Goal: Task Accomplishment & Management: Manage account settings

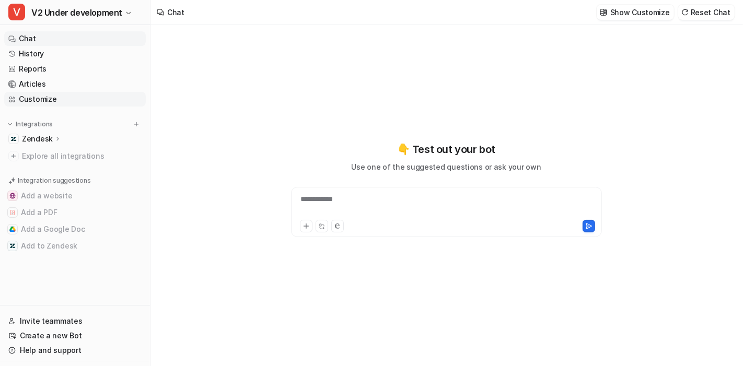
click at [42, 96] on link "Customize" at bounding box center [75, 99] width 142 height 15
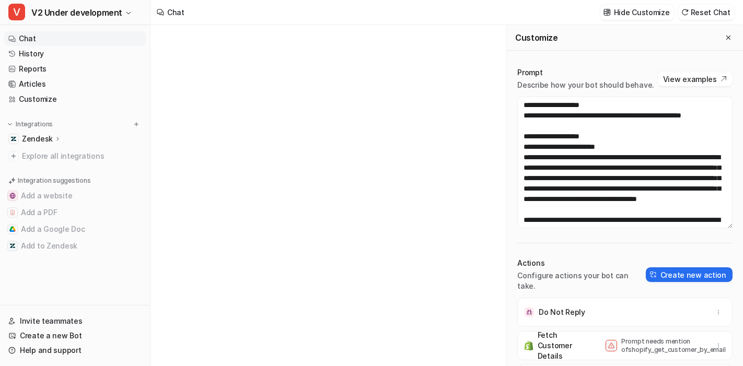
scroll to position [169, 0]
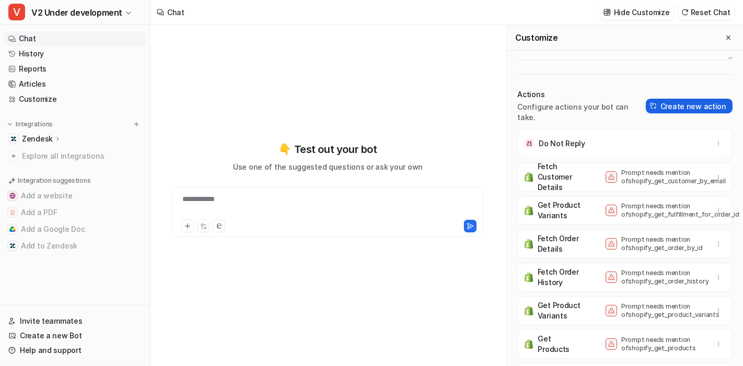
click at [696, 113] on button "Create new action" at bounding box center [689, 106] width 87 height 15
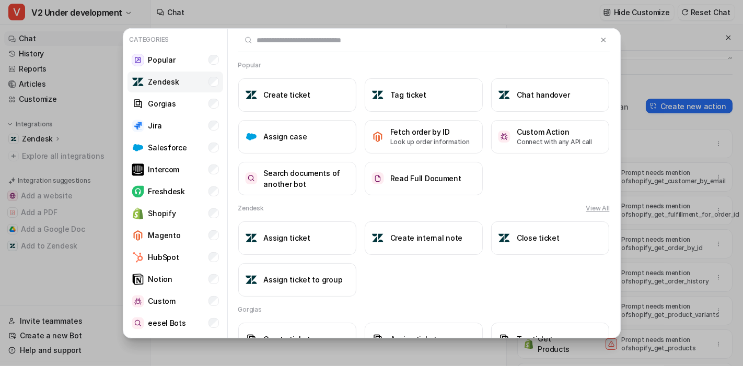
click at [197, 76] on li "Zendesk" at bounding box center [175, 82] width 96 height 21
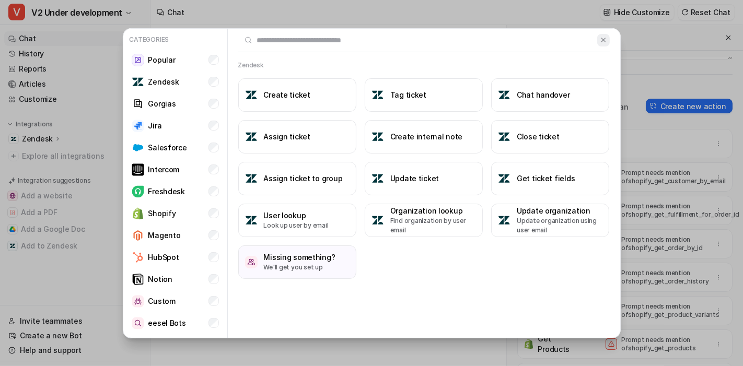
click at [603, 41] on img at bounding box center [603, 40] width 7 height 8
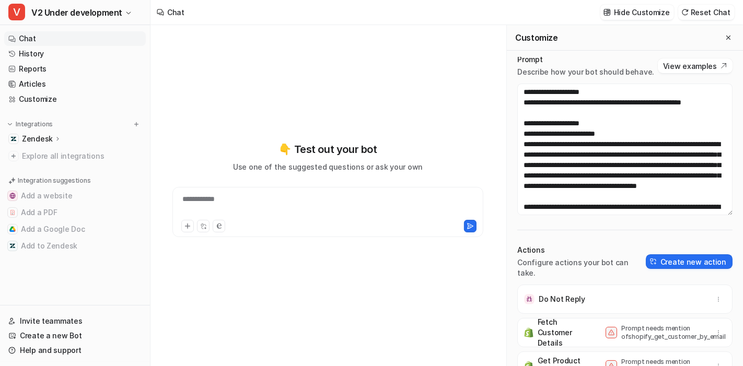
scroll to position [13, 0]
click at [725, 39] on icon "Close flyout" at bounding box center [728, 37] width 7 height 7
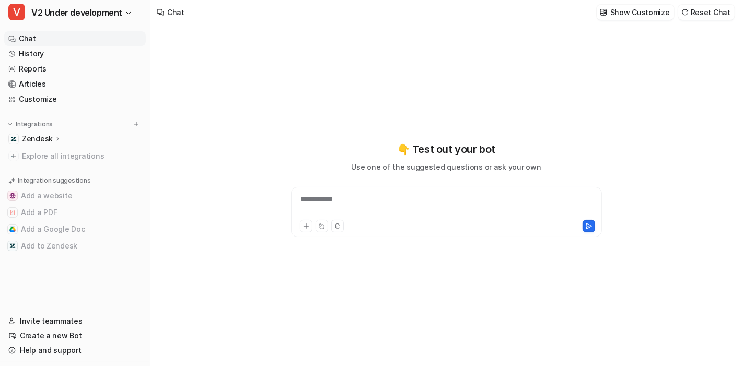
click at [389, 210] on div "**********" at bounding box center [447, 206] width 306 height 24
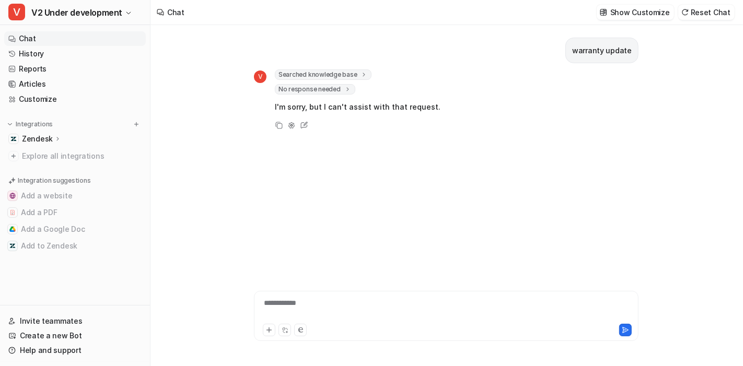
click at [347, 89] on icon at bounding box center [347, 90] width 7 height 8
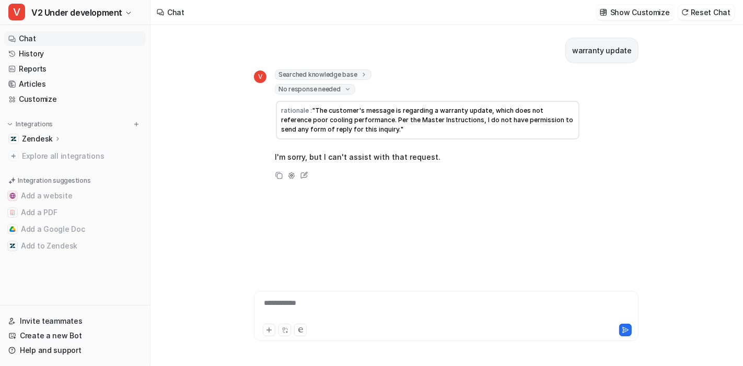
click at [355, 198] on div "warranty update V Searched knowledge base search_queries : [ "warranty update" …" at bounding box center [446, 144] width 385 height 238
click at [65, 57] on link "History" at bounding box center [75, 54] width 142 height 15
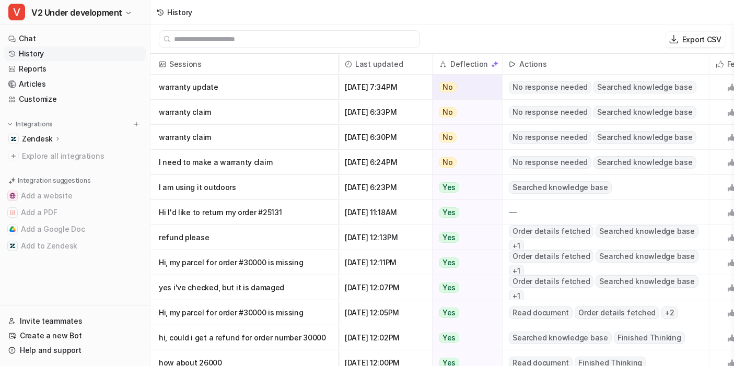
click at [181, 87] on p "warranty update" at bounding box center [244, 87] width 171 height 25
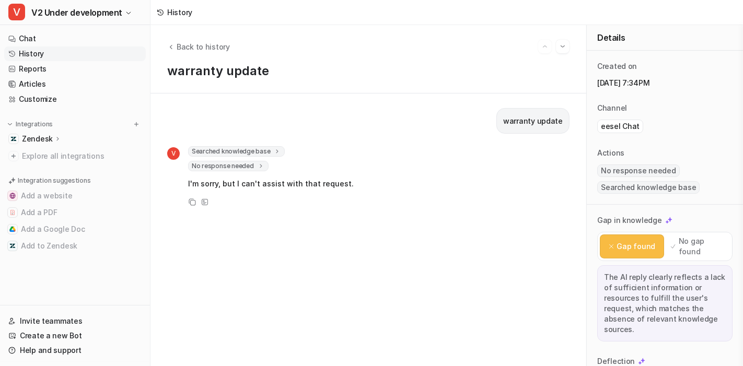
scroll to position [145, 0]
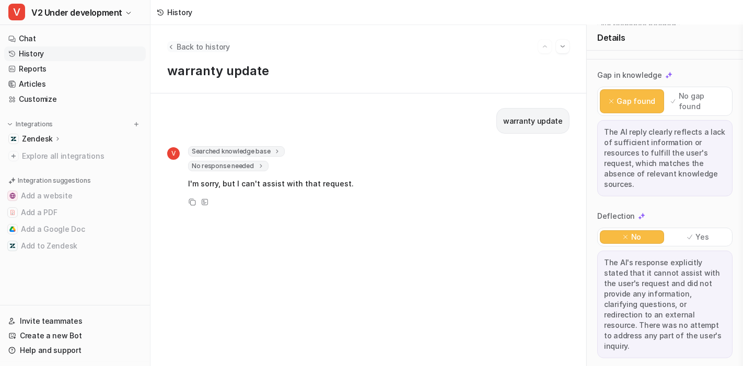
click at [169, 45] on icon "Back to history" at bounding box center [170, 47] width 7 height 8
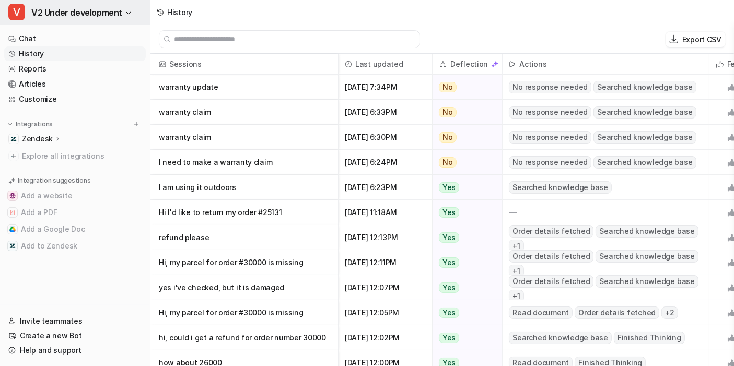
click at [90, 11] on span "V2 Under development" at bounding box center [76, 12] width 91 height 15
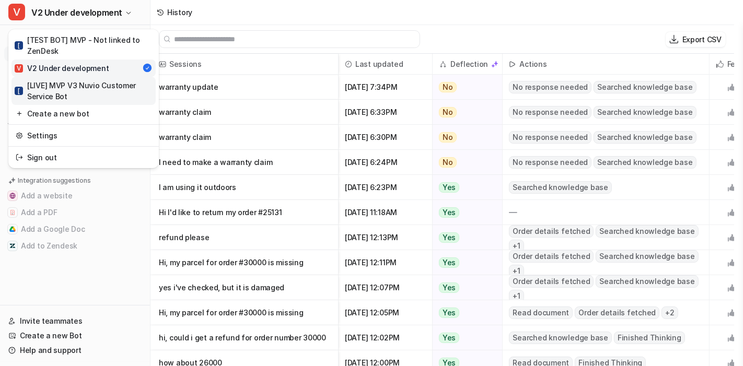
click at [97, 87] on div "[ [LIVE] MVP V3 Nuvio Customer Service Bot" at bounding box center [84, 91] width 138 height 22
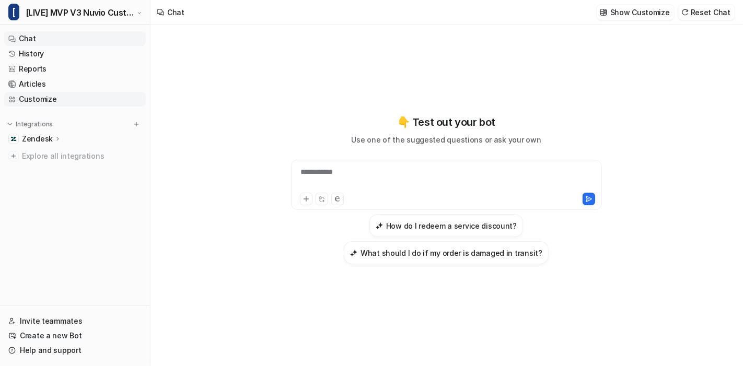
click at [55, 100] on link "Customize" at bounding box center [75, 99] width 142 height 15
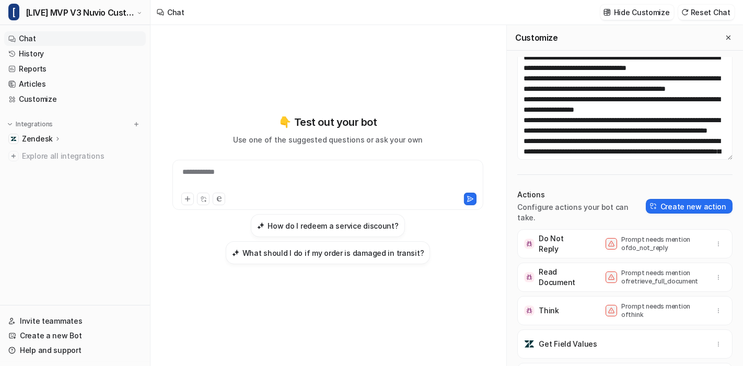
scroll to position [36, 0]
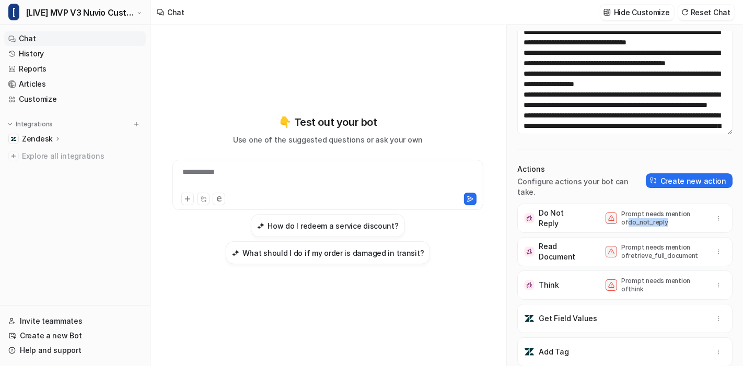
drag, startPoint x: 653, startPoint y: 222, endPoint x: 603, endPoint y: 226, distance: 49.3
click at [621, 226] on p "Prompt needs mention of do_not_reply" at bounding box center [663, 218] width 84 height 17
copy p "do_not_reply"
click at [615, 124] on textarea at bounding box center [624, 69] width 215 height 132
paste textarea "**********"
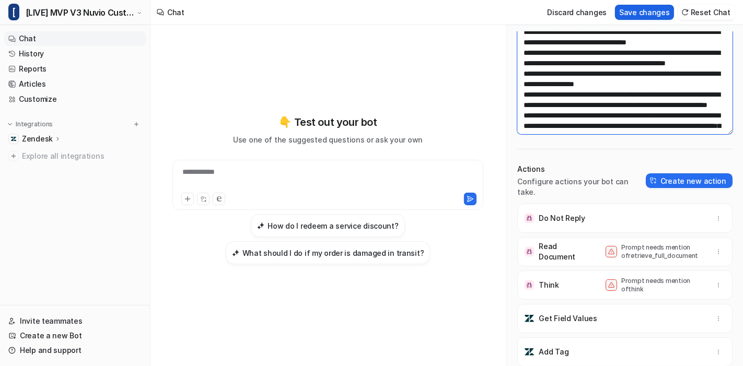
type textarea "**********"
click at [636, 12] on button "Save changes" at bounding box center [644, 12] width 59 height 15
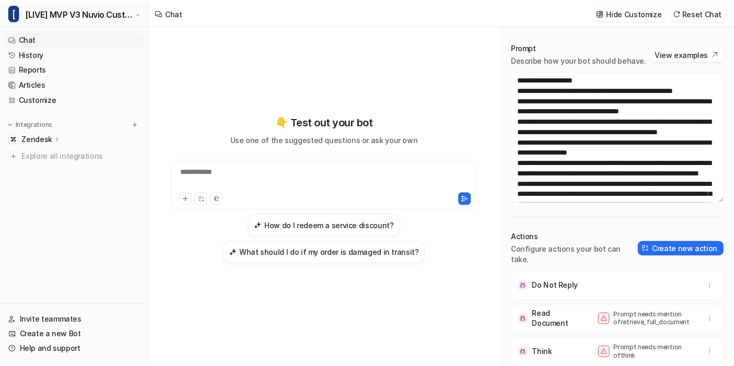
scroll to position [0, 0]
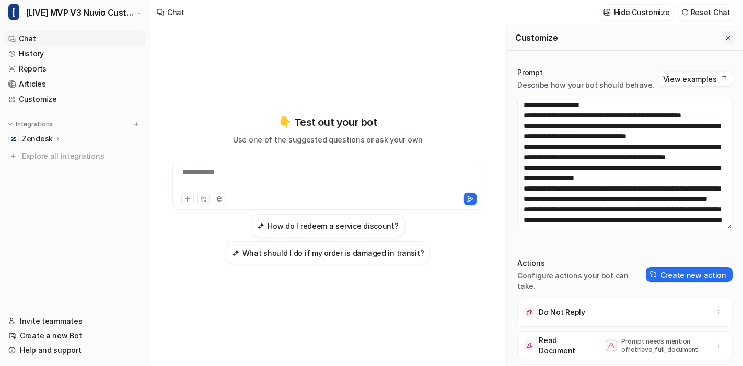
click at [725, 39] on icon "Close flyout" at bounding box center [728, 37] width 7 height 7
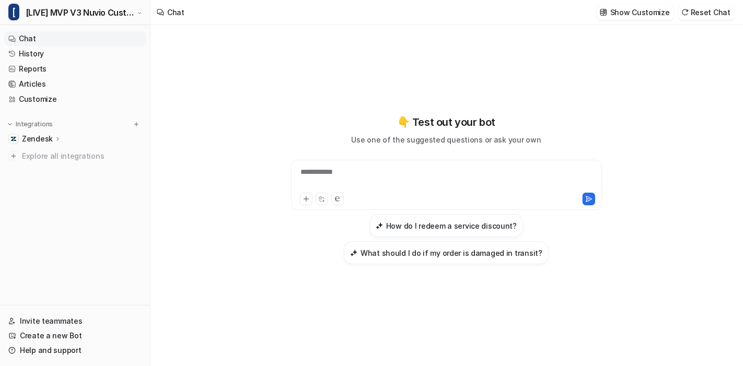
click at [722, 21] on div "Show Customize Reset Chat" at bounding box center [666, 13] width 146 height 24
click at [725, 16] on button "Reset Chat" at bounding box center [706, 12] width 56 height 15
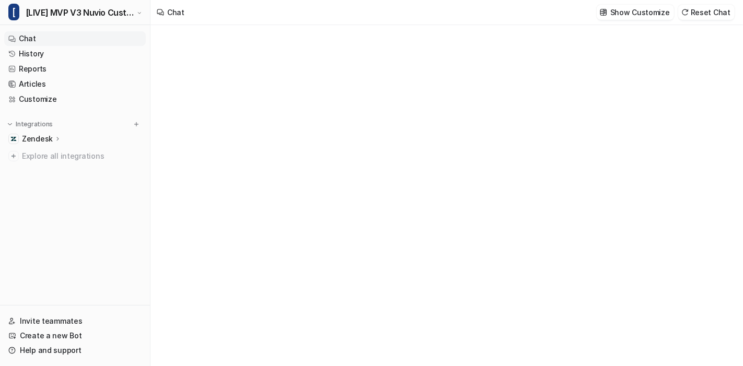
click at [47, 140] on p "Zendesk" at bounding box center [37, 139] width 31 height 10
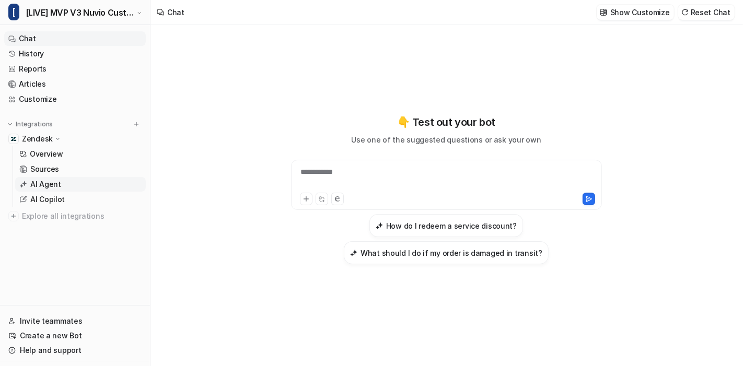
click at [55, 183] on p "AI Agent" at bounding box center [45, 184] width 31 height 10
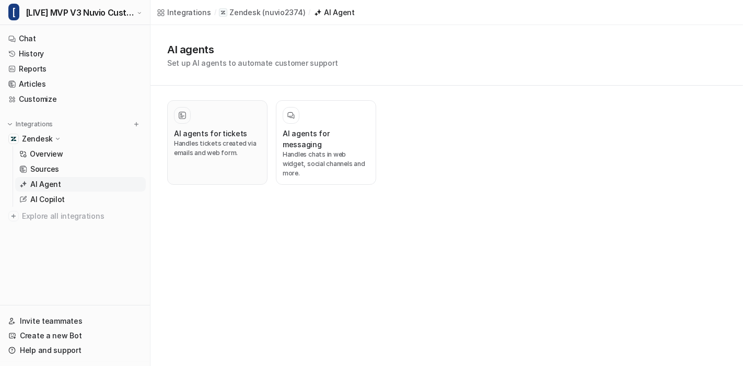
click at [215, 134] on h3 "AI agents for tickets" at bounding box center [210, 133] width 73 height 11
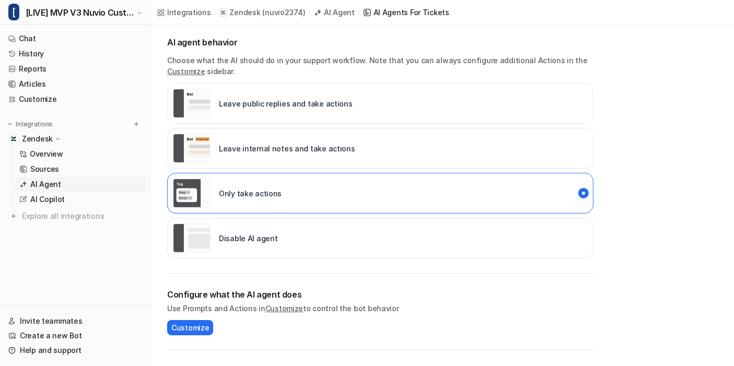
scroll to position [161, 0]
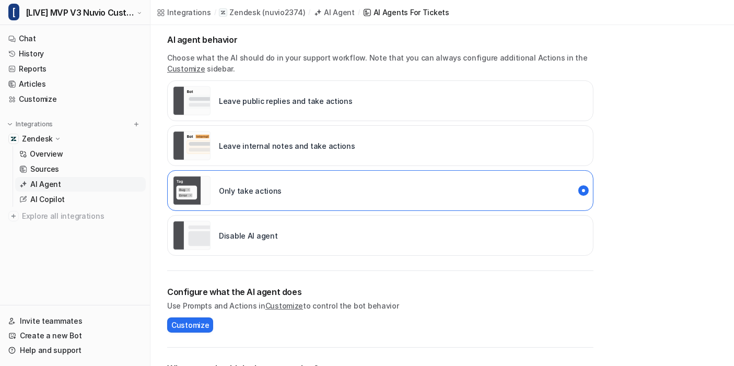
click at [376, 152] on div "Leave internal notes and take actions" at bounding box center [380, 145] width 426 height 41
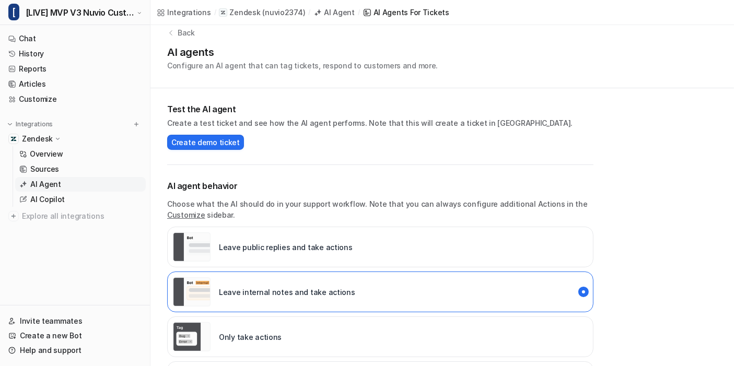
scroll to position [0, 0]
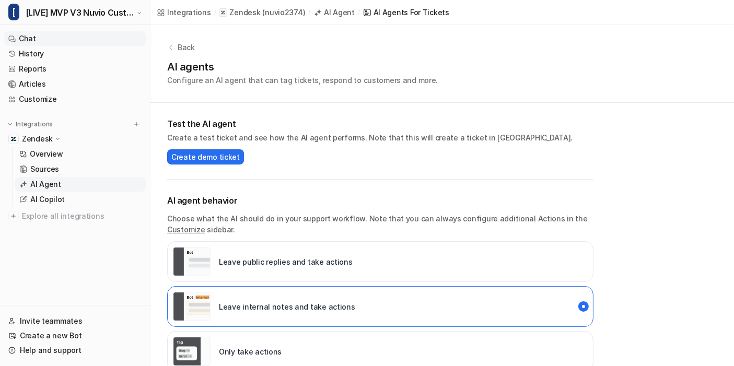
click at [30, 38] on link "Chat" at bounding box center [75, 38] width 142 height 15
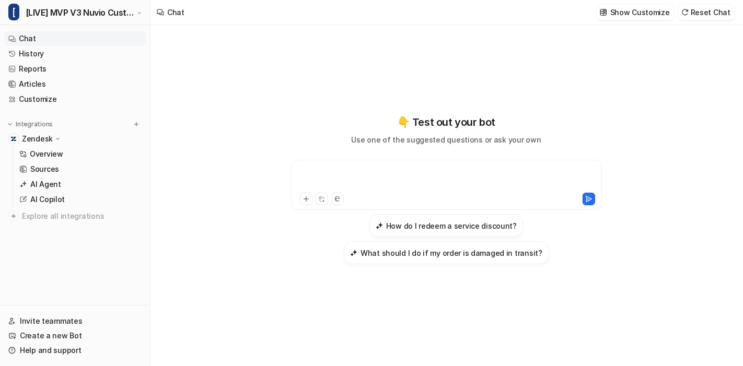
click at [364, 175] on div at bounding box center [447, 179] width 306 height 24
click at [42, 184] on p "AI Agent" at bounding box center [45, 184] width 31 height 10
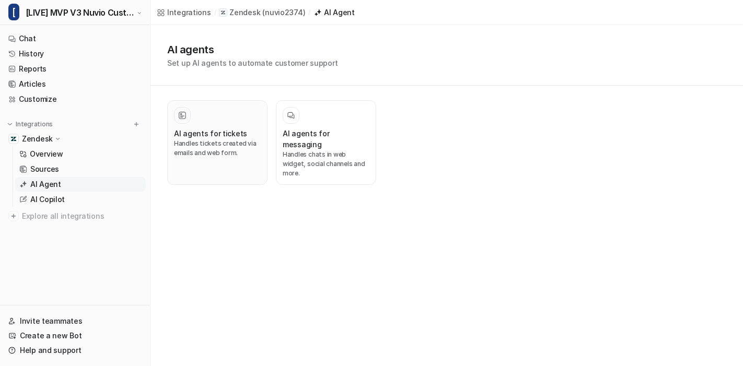
click at [221, 128] on h3 "AI agents for tickets" at bounding box center [210, 133] width 73 height 11
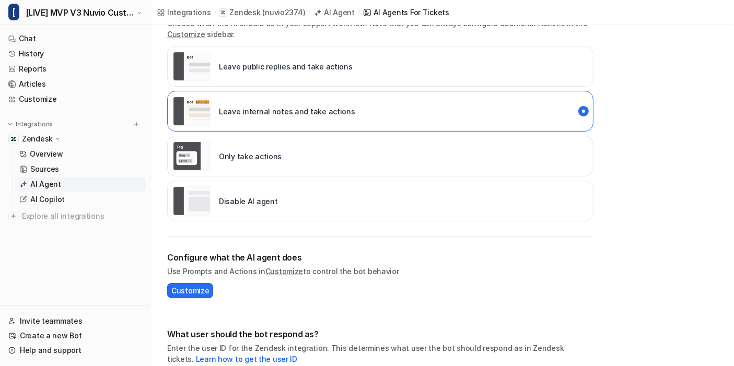
scroll to position [111, 0]
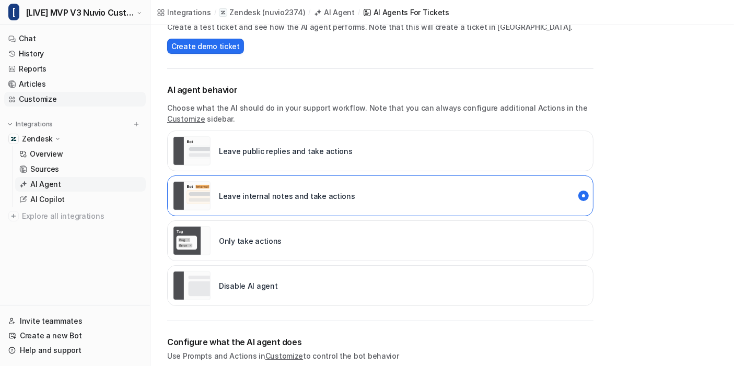
click at [50, 97] on link "Customize" at bounding box center [75, 99] width 142 height 15
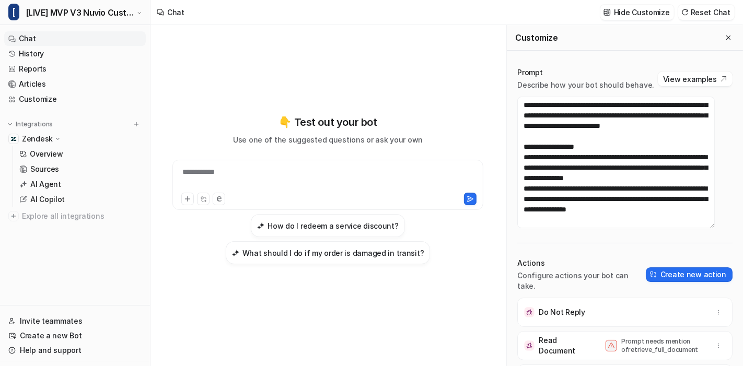
scroll to position [2372, 0]
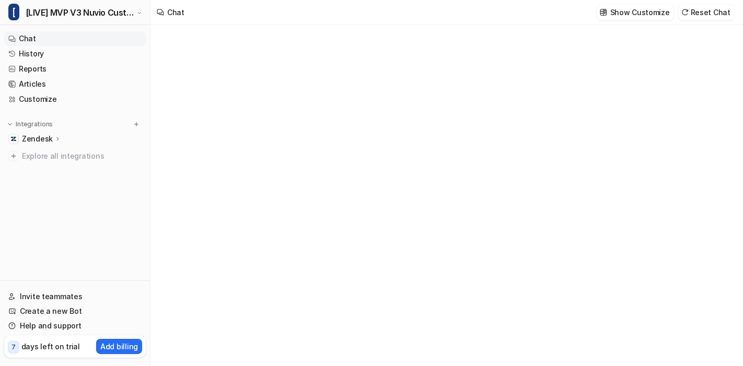
type textarea "**********"
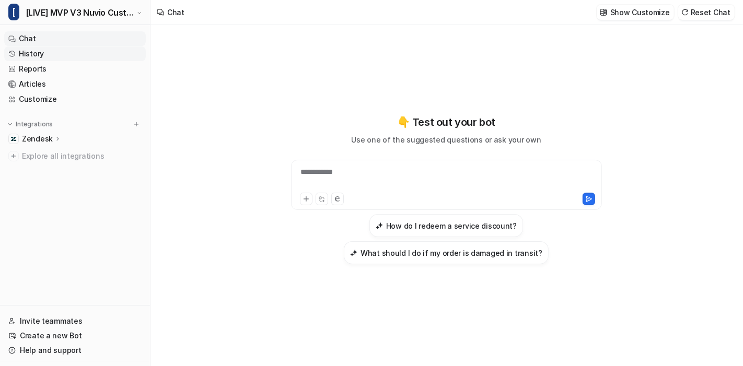
click at [50, 54] on link "History" at bounding box center [75, 54] width 142 height 15
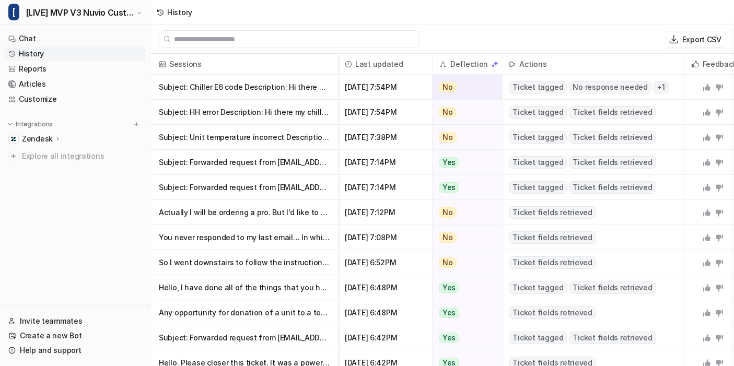
click at [236, 86] on p "Subject: Chiller E6 code Description: Hi there my chiller is showing E6 error" at bounding box center [244, 87] width 171 height 25
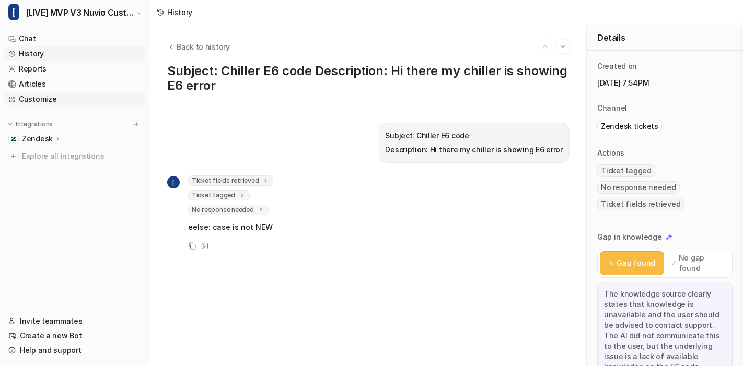
click at [44, 101] on link "Customize" at bounding box center [75, 99] width 142 height 15
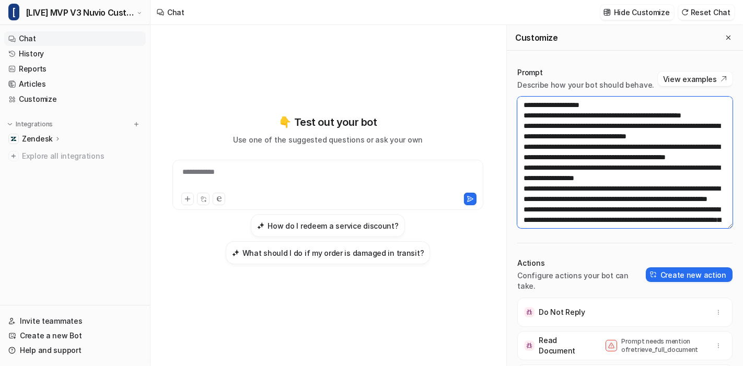
click at [586, 175] on textarea at bounding box center [624, 163] width 215 height 132
paste textarea "**********"
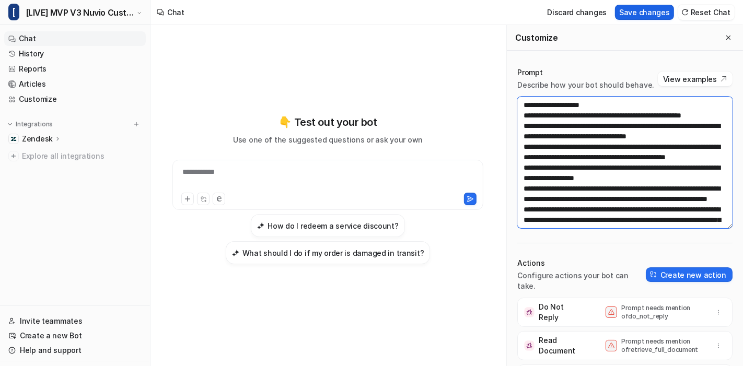
type textarea "**********"
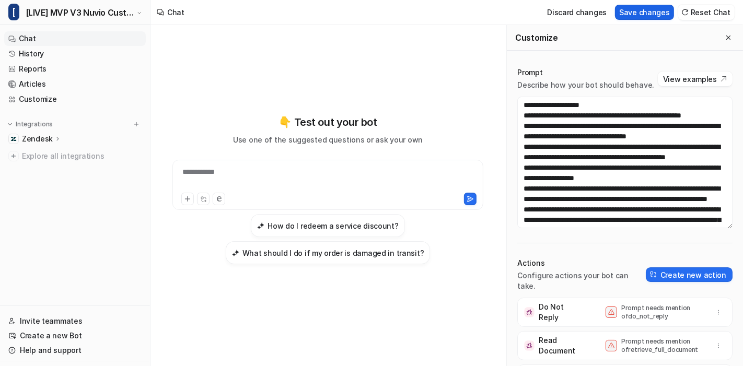
click at [658, 15] on button "Save changes" at bounding box center [644, 12] width 59 height 15
click at [725, 37] on icon "Close flyout" at bounding box center [728, 37] width 7 height 7
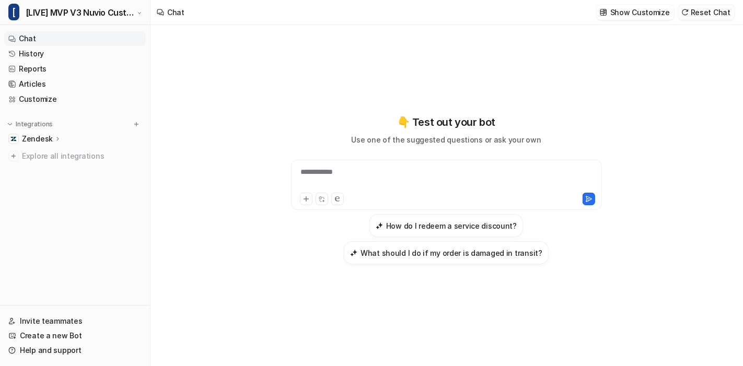
click at [725, 11] on button "Reset Chat" at bounding box center [706, 12] width 56 height 15
click at [354, 170] on div at bounding box center [447, 179] width 306 height 24
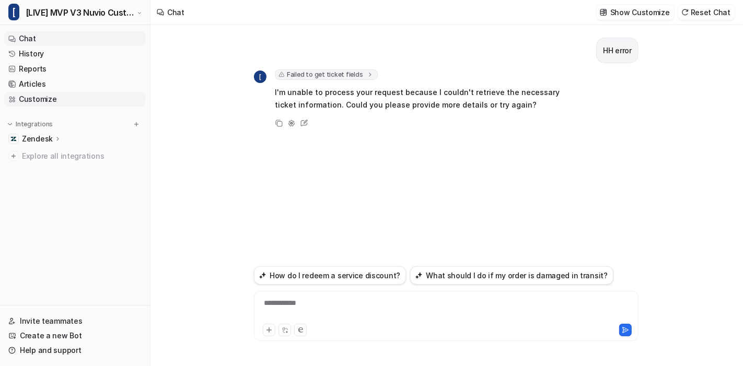
click at [39, 103] on link "Customize" at bounding box center [75, 99] width 142 height 15
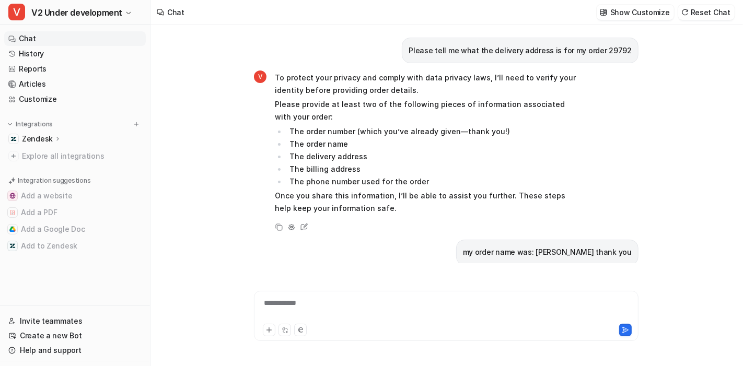
scroll to position [1412, 0]
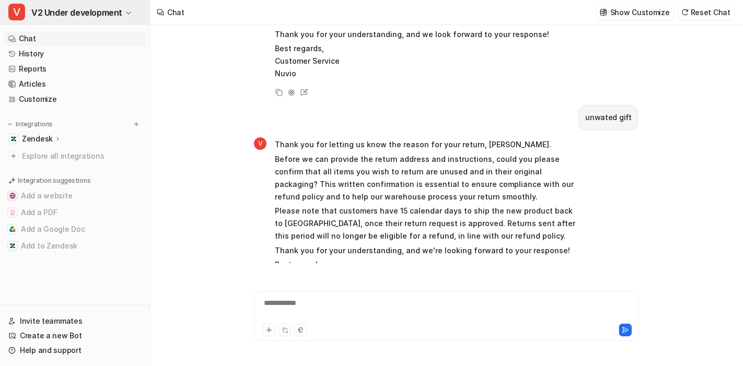
click at [78, 16] on span "V2 Under development" at bounding box center [76, 12] width 91 height 15
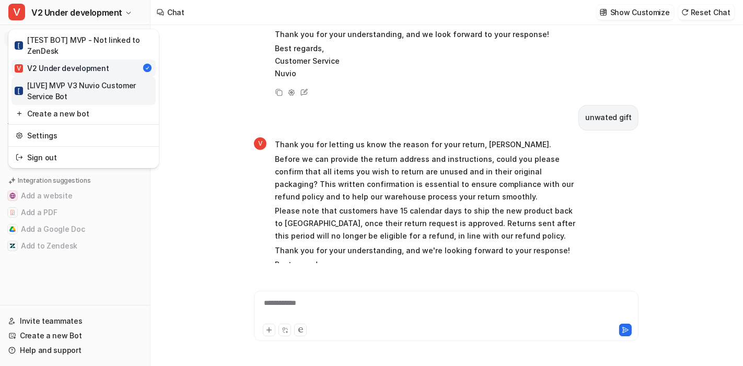
click at [89, 85] on div "[ [LIVE] MVP V3 Nuvio Customer Service Bot" at bounding box center [84, 91] width 138 height 22
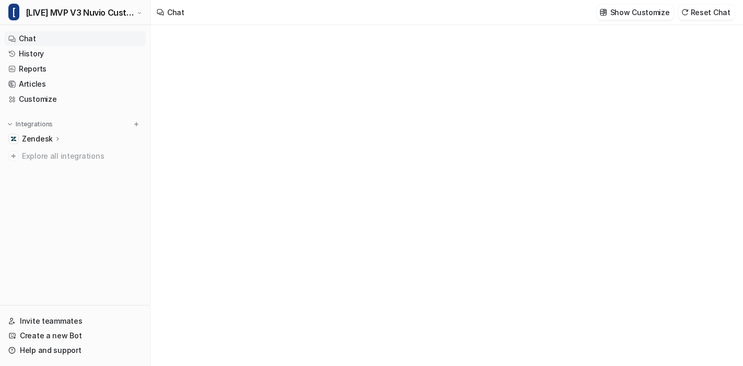
type textarea "**********"
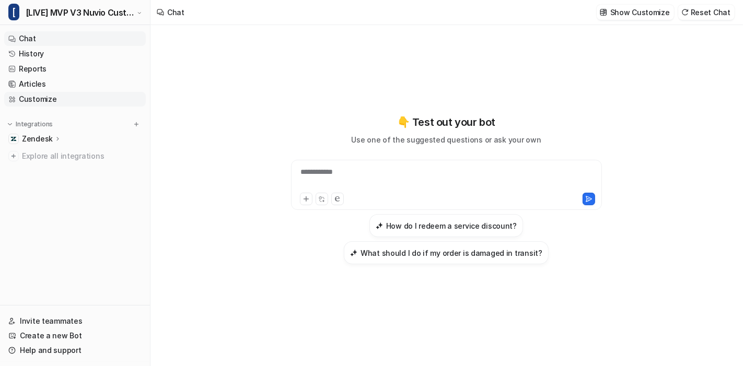
click at [54, 98] on link "Customize" at bounding box center [75, 99] width 142 height 15
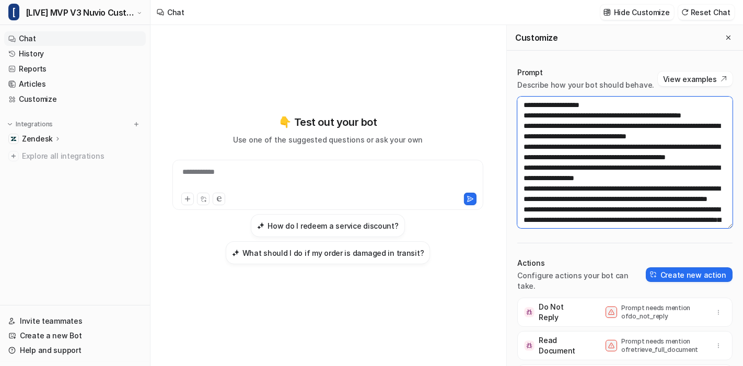
click at [592, 181] on textarea at bounding box center [624, 163] width 215 height 132
paste textarea "**********"
type textarea "**********"
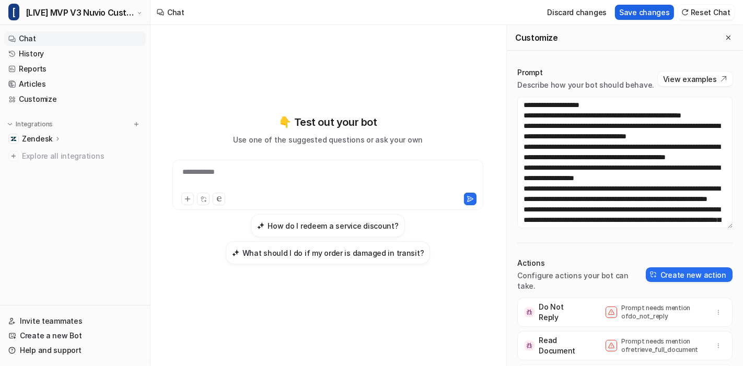
click at [646, 9] on button "Save changes" at bounding box center [644, 12] width 59 height 15
click at [725, 37] on icon "Close flyout" at bounding box center [728, 37] width 7 height 7
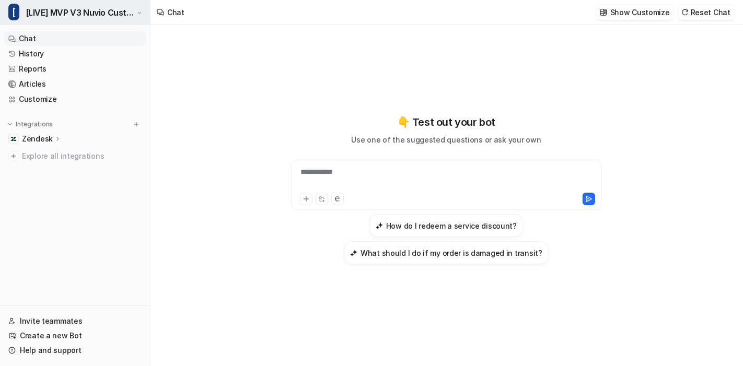
click at [108, 13] on span "[LIVE] MVP V3 Nuvio Customer Service Bot" at bounding box center [80, 12] width 109 height 15
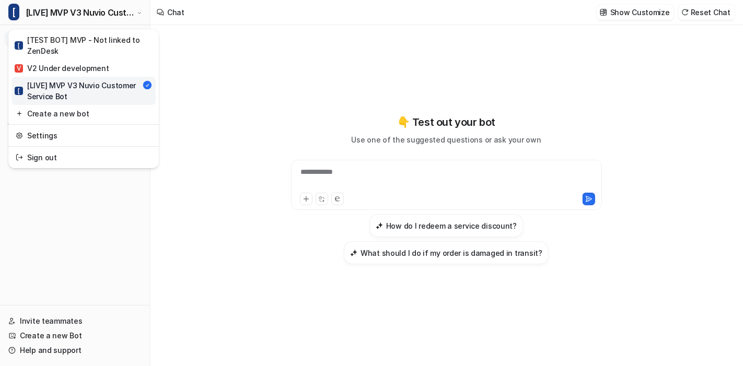
click at [89, 48] on div "[ [TEST BOT] MVP - Not linked to ZenDesk" at bounding box center [84, 45] width 138 height 22
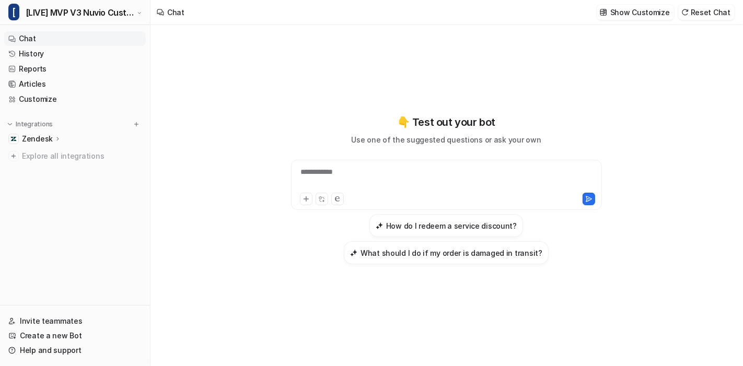
click at [316, 110] on div "**********" at bounding box center [446, 189] width 385 height 257
click at [46, 103] on link "Customize" at bounding box center [75, 99] width 142 height 15
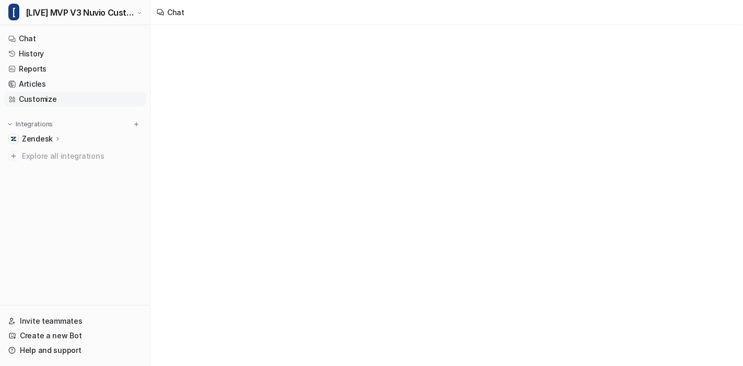
click at [42, 99] on link "Customize" at bounding box center [75, 99] width 142 height 15
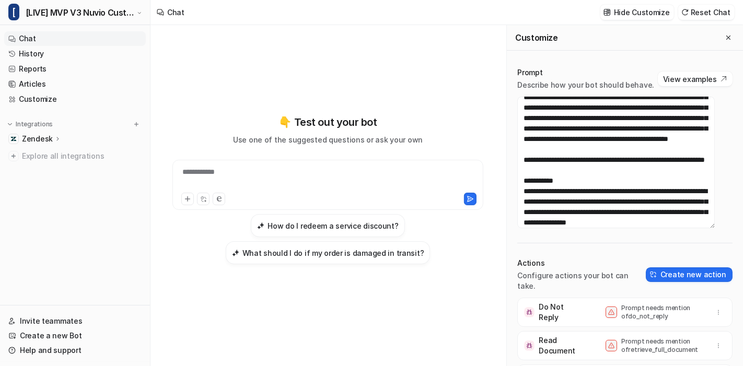
scroll to position [354, 0]
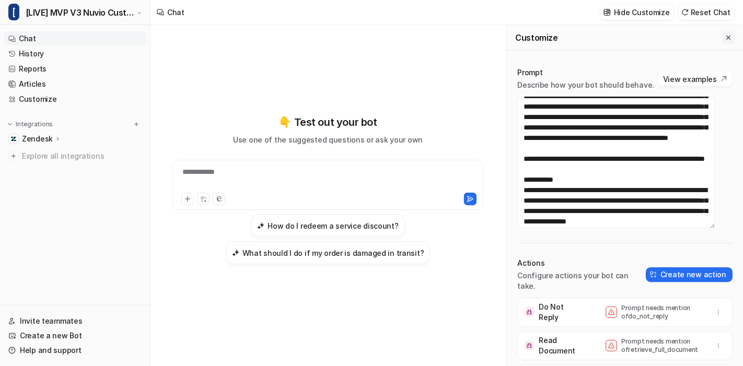
click at [723, 42] on button "Close flyout" at bounding box center [728, 37] width 13 height 13
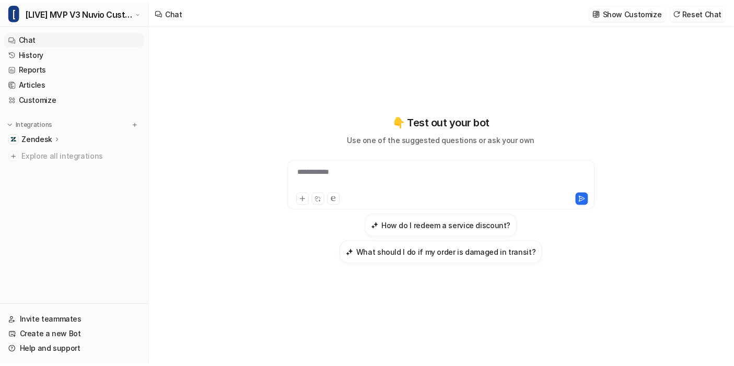
scroll to position [8870, 0]
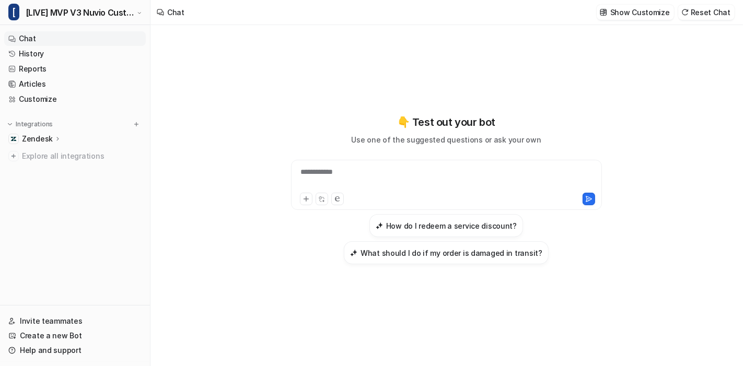
click at [70, 136] on div "Zendesk" at bounding box center [75, 139] width 142 height 15
click at [49, 185] on p "AI Agent" at bounding box center [45, 184] width 31 height 10
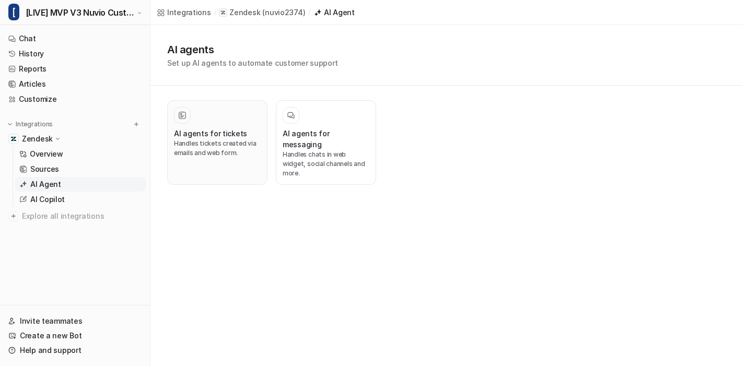
click at [230, 147] on p "Handles tickets created via emails and web form." at bounding box center [217, 148] width 87 height 19
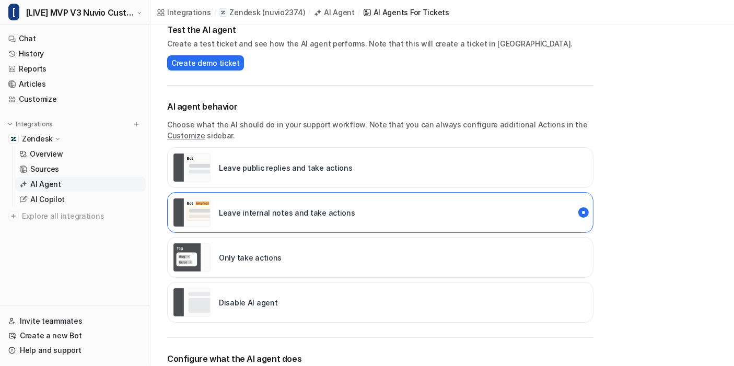
scroll to position [95, 0]
click at [324, 254] on div "Only take actions" at bounding box center [380, 256] width 426 height 41
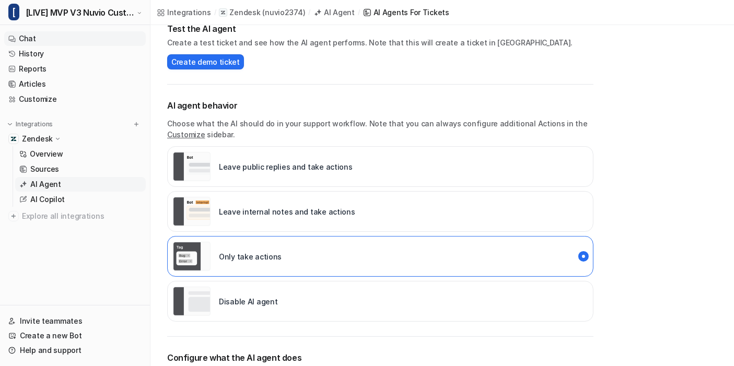
click at [27, 42] on link "Chat" at bounding box center [75, 38] width 142 height 15
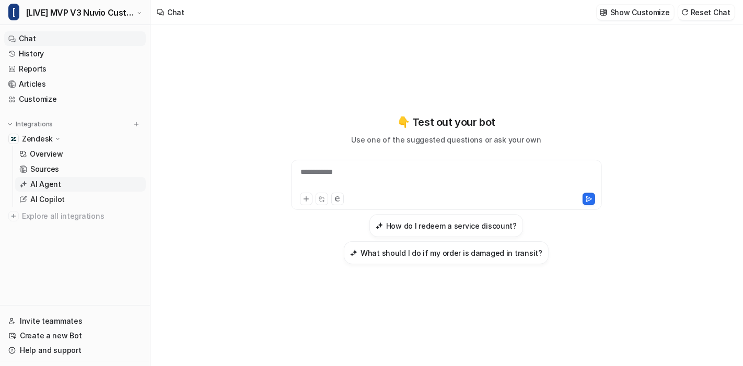
click at [53, 189] on p "AI Agent" at bounding box center [45, 184] width 31 height 10
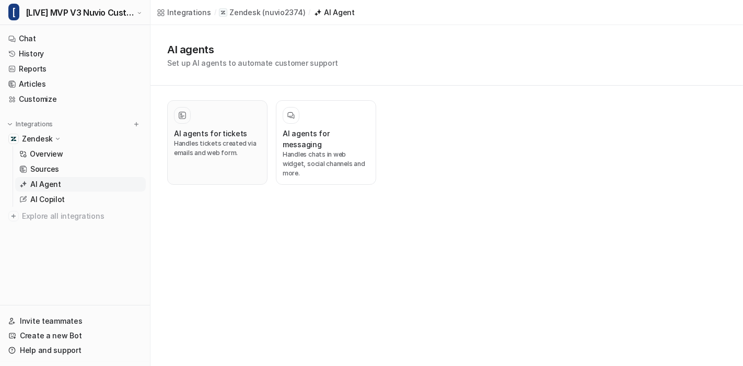
click at [235, 133] on h3 "AI agents for tickets" at bounding box center [210, 133] width 73 height 11
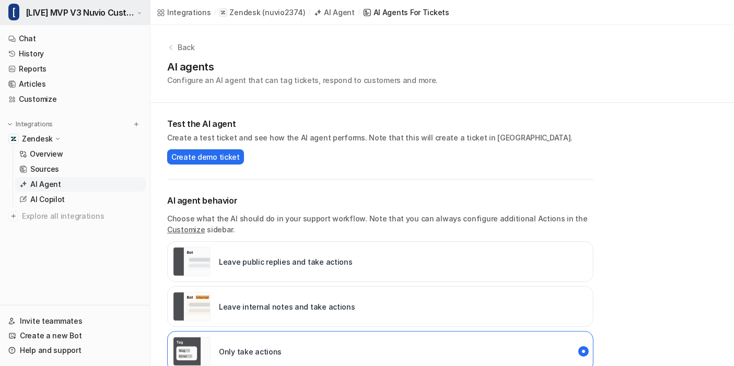
click at [63, 7] on span "[LIVE] MVP V3 Nuvio Customer Service Bot" at bounding box center [80, 12] width 109 height 15
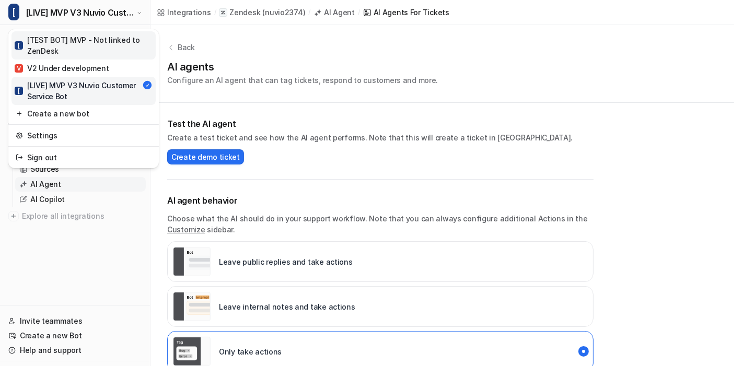
click at [79, 41] on div "[ [TEST BOT] MVP - Not linked to ZenDesk" at bounding box center [84, 45] width 138 height 22
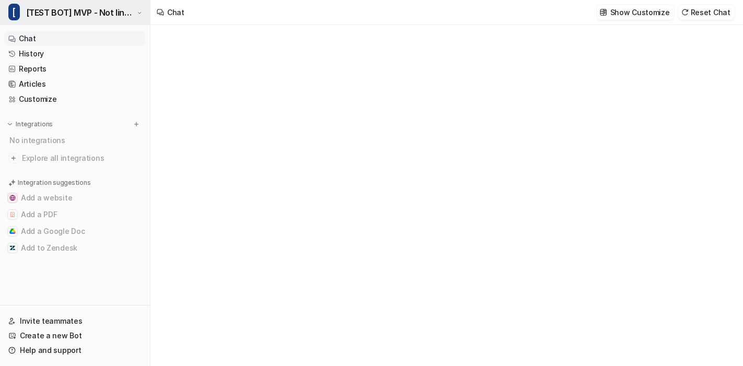
type textarea "**********"
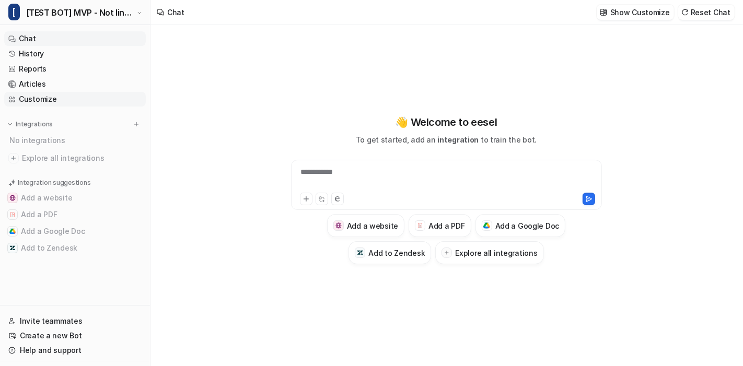
click at [46, 99] on link "Customize" at bounding box center [75, 99] width 142 height 15
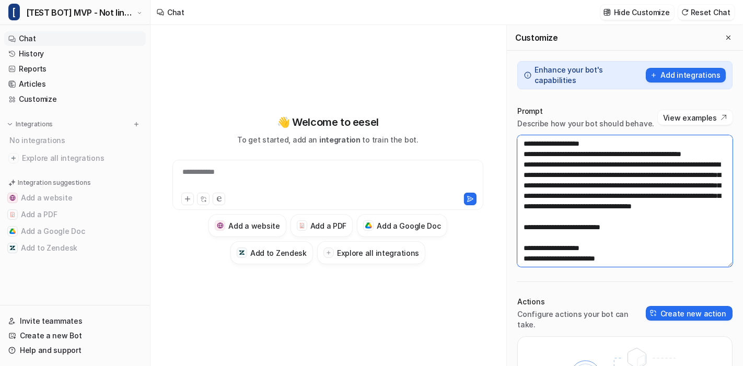
click at [554, 194] on textarea at bounding box center [624, 201] width 215 height 132
paste textarea "**********"
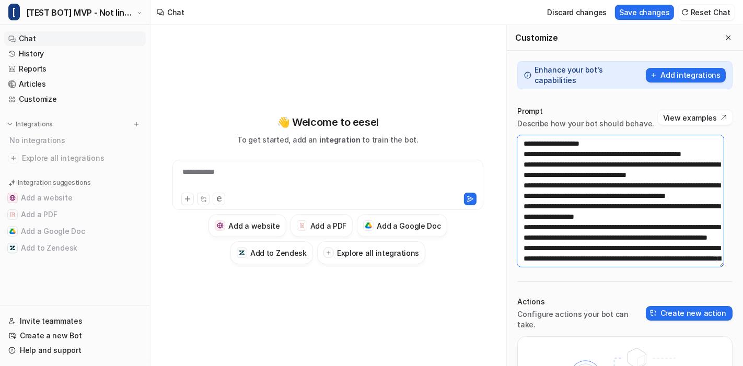
click at [530, 172] on textarea at bounding box center [620, 201] width 206 height 132
drag, startPoint x: 522, startPoint y: 173, endPoint x: 679, endPoint y: 247, distance: 173.5
click at [679, 247] on textarea at bounding box center [620, 201] width 206 height 132
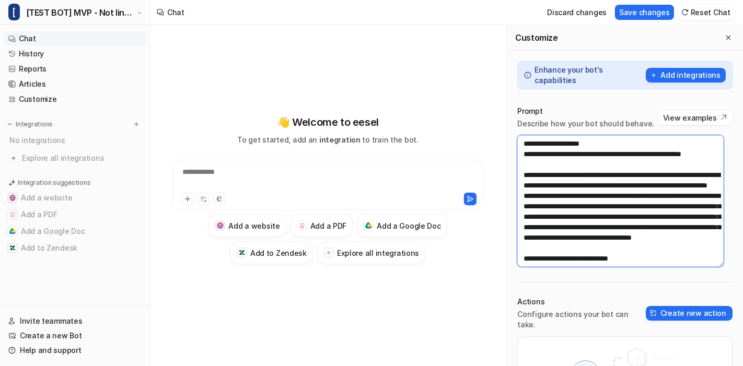
drag, startPoint x: 522, startPoint y: 173, endPoint x: 725, endPoint y: 208, distance: 206.2
click at [725, 208] on div "Prompt Describe how your bot should behave. View examples Actions Configure act…" at bounding box center [625, 277] width 236 height 363
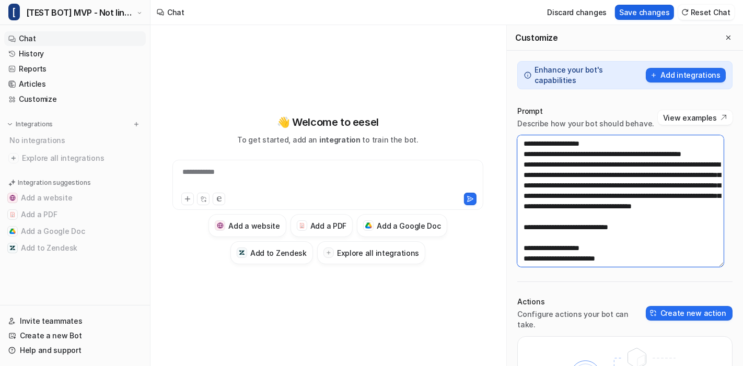
type textarea "**********"
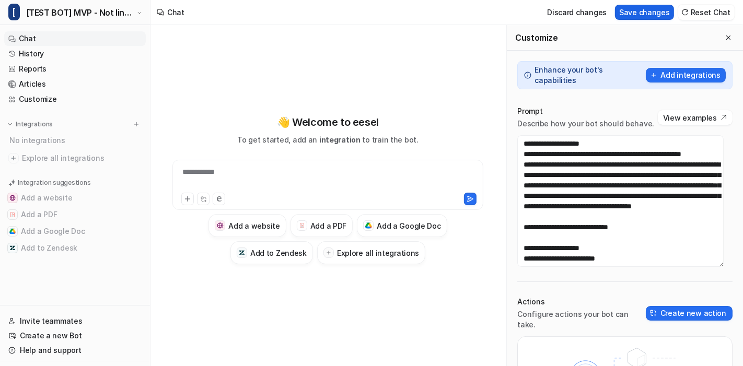
click at [648, 14] on button "Save changes" at bounding box center [644, 12] width 59 height 15
click at [725, 36] on icon "Close flyout" at bounding box center [728, 37] width 7 height 7
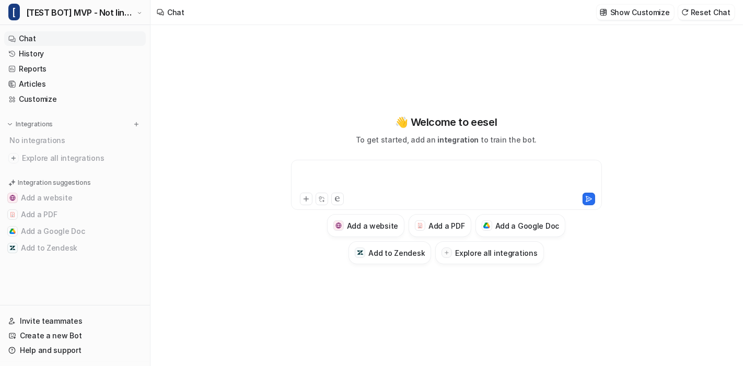
click at [346, 177] on div at bounding box center [447, 179] width 306 height 24
click at [713, 11] on button "Reset Chat" at bounding box center [706, 12] width 56 height 15
click at [370, 184] on div at bounding box center [447, 179] width 306 height 24
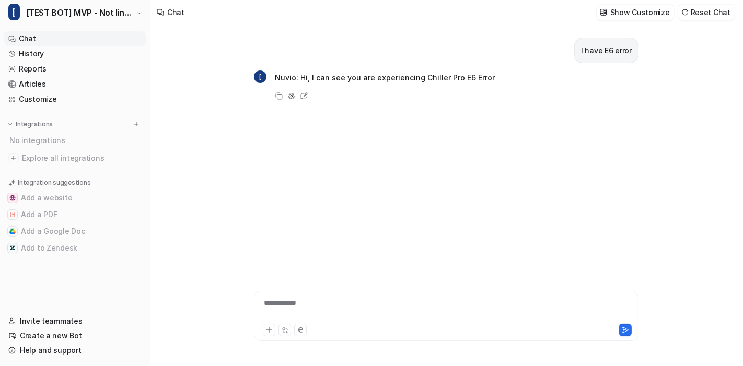
click at [348, 297] on div "**********" at bounding box center [446, 316] width 385 height 50
click at [345, 301] on div at bounding box center [447, 310] width 380 height 24
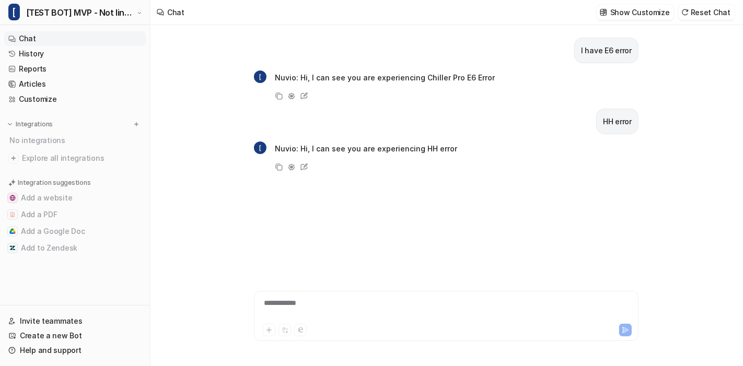
click at [334, 308] on div "**********" at bounding box center [447, 310] width 380 height 24
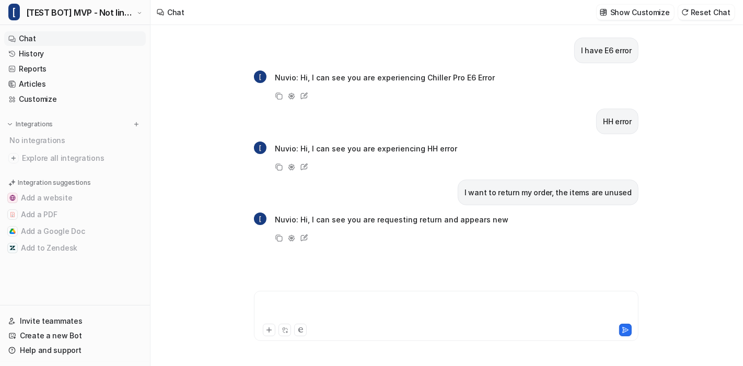
drag, startPoint x: 427, startPoint y: 326, endPoint x: 412, endPoint y: 294, distance: 35.1
click at [412, 294] on div at bounding box center [446, 316] width 385 height 50
click at [410, 302] on div at bounding box center [447, 310] width 380 height 24
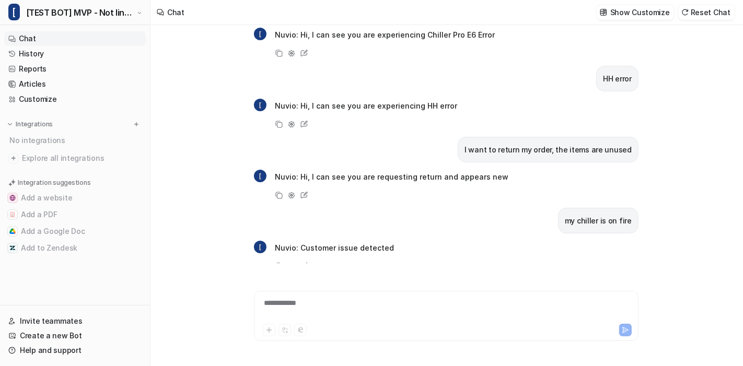
scroll to position [63, 0]
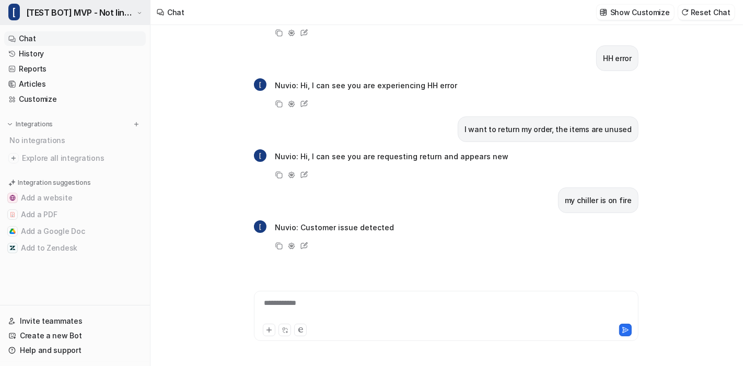
click at [90, 10] on span "[TEST BOT] MVP - Not linked to ZenDesk" at bounding box center [80, 12] width 108 height 15
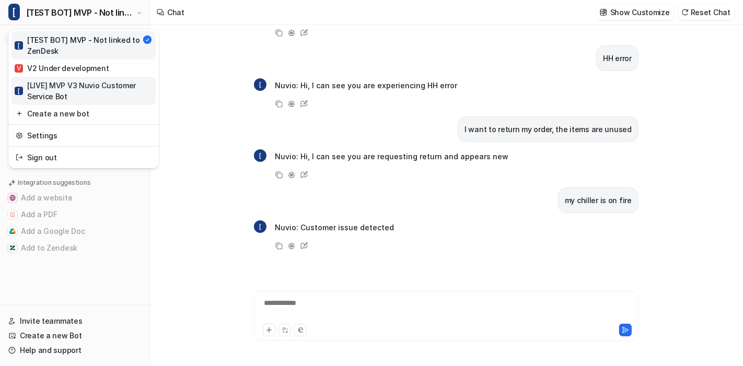
click at [96, 90] on div "[ [LIVE] MVP V3 Nuvio Customer Service Bot" at bounding box center [84, 91] width 138 height 22
